Goal: Find specific page/section: Find specific page/section

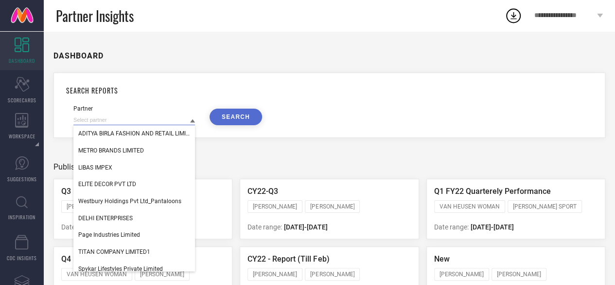
click at [189, 120] on input at bounding box center [134, 120] width 122 height 10
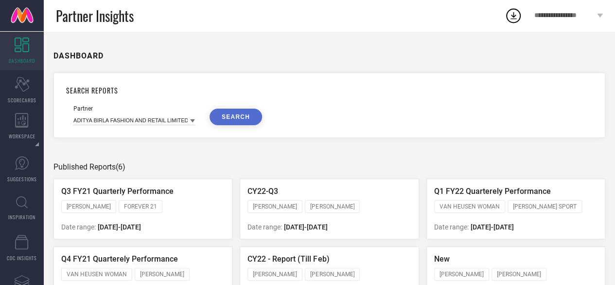
click at [229, 118] on button "SEARCH" at bounding box center [236, 116] width 53 height 17
click at [191, 122] on icon at bounding box center [192, 120] width 5 height 5
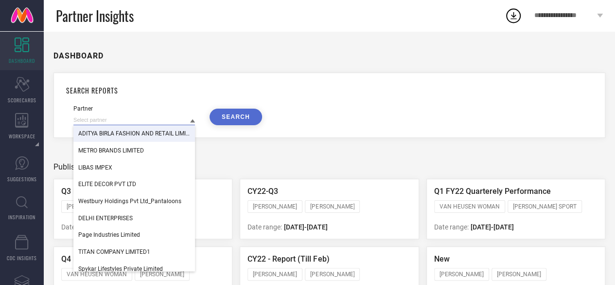
click at [128, 122] on input at bounding box center [134, 120] width 122 height 10
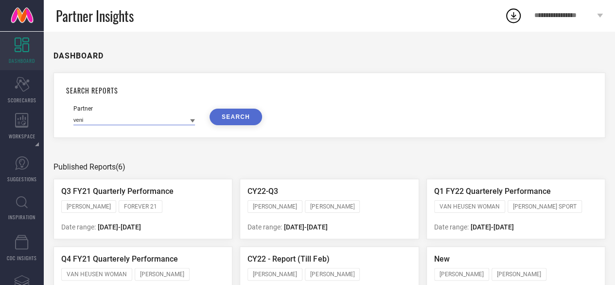
type input "veni"
click at [226, 117] on button "SEARCH" at bounding box center [236, 116] width 53 height 17
click at [194, 123] on icon at bounding box center [192, 120] width 5 height 5
click at [163, 123] on input at bounding box center [134, 120] width 122 height 10
click at [96, 119] on input at bounding box center [134, 120] width 122 height 10
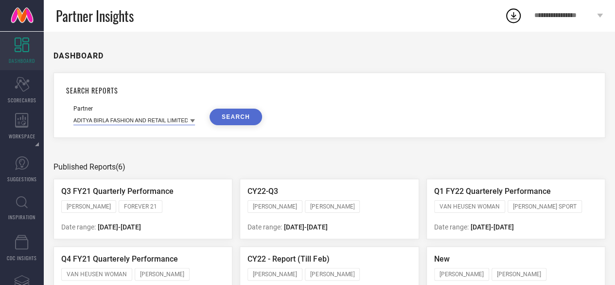
paste input "VENI_PPMP_MVNP"
type input "VENI"
click at [237, 117] on button "SEARCH" at bounding box center [236, 116] width 53 height 17
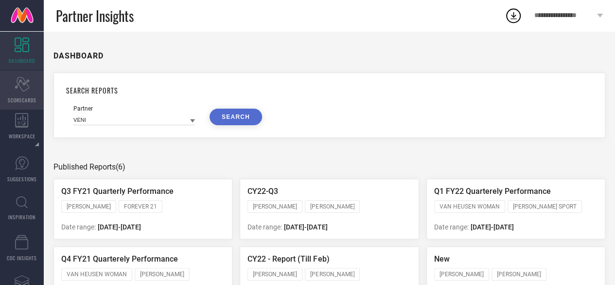
click at [30, 87] on div "Scorecard SCORECARDS" at bounding box center [22, 90] width 44 height 39
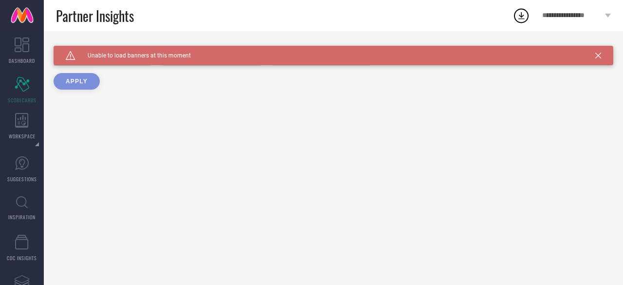
type input "All"
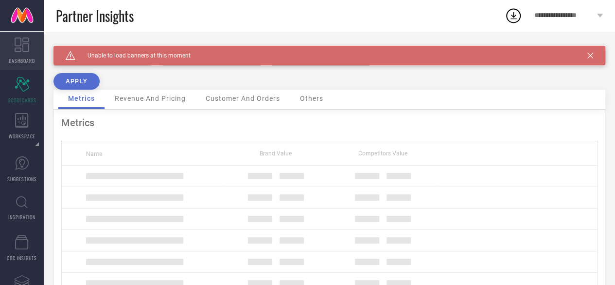
click at [21, 47] on icon at bounding box center [22, 44] width 15 height 15
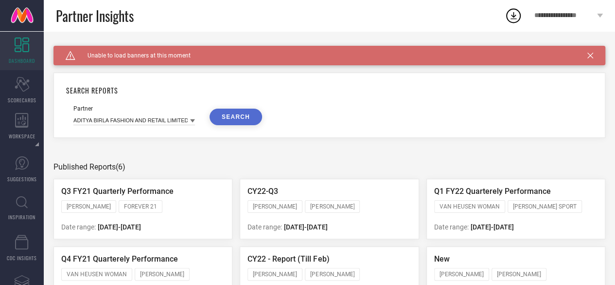
click at [427, 137] on div "SEARCH REPORTS Partner [PERSON_NAME] FASHION AND RETAIL LIMITED (MADURA FASHION…" at bounding box center [330, 104] width 552 height 65
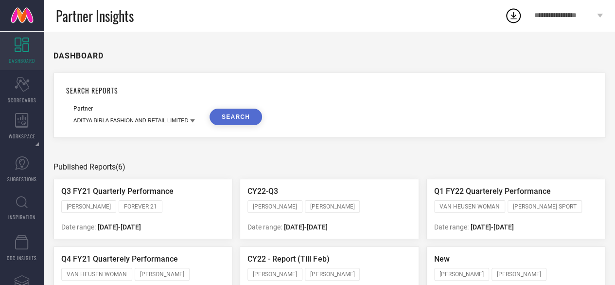
click at [191, 122] on icon at bounding box center [192, 120] width 5 height 5
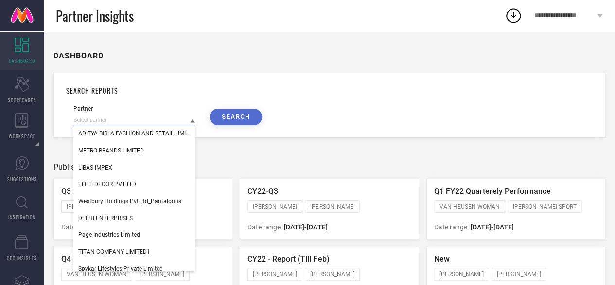
click at [160, 117] on input at bounding box center [134, 120] width 122 height 10
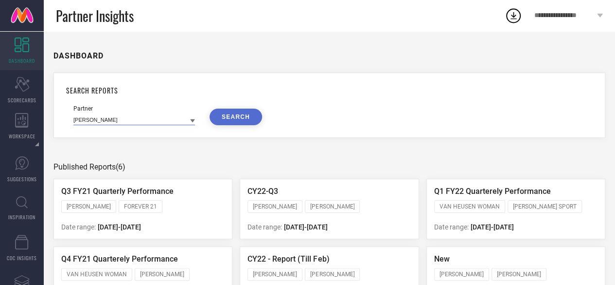
type input "[PERSON_NAME]"
click at [232, 119] on button "SEARCH" at bounding box center [236, 116] width 53 height 17
click at [307, 166] on div "Published Reports (6)" at bounding box center [330, 166] width 552 height 9
